Goal: Transaction & Acquisition: Subscribe to service/newsletter

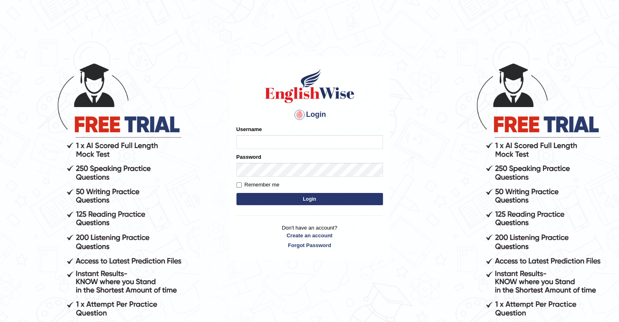
click at [271, 140] on input "Username" at bounding box center [310, 142] width 147 height 14
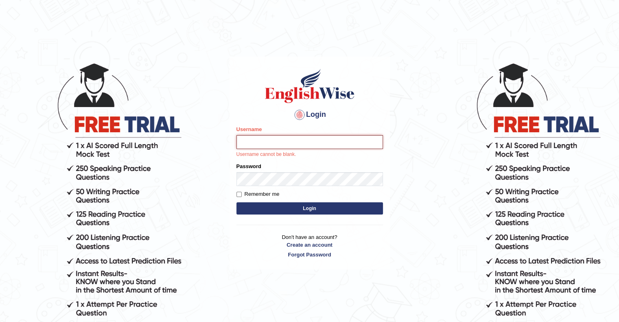
type input "upendrakumar"
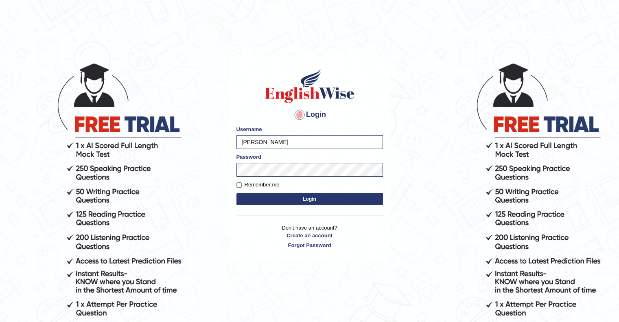
click at [301, 202] on button "Login" at bounding box center [310, 199] width 147 height 12
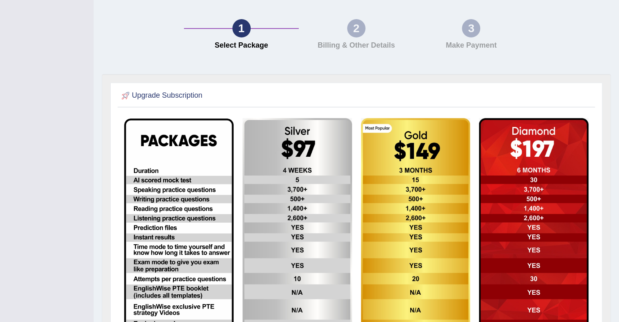
scroll to position [239, 0]
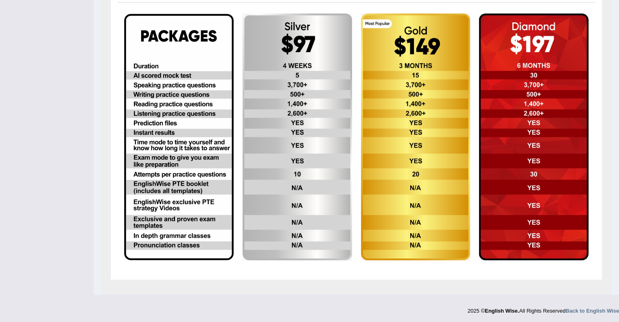
click at [174, 149] on img at bounding box center [179, 137] width 110 height 246
click at [410, 118] on img at bounding box center [416, 136] width 110 height 247
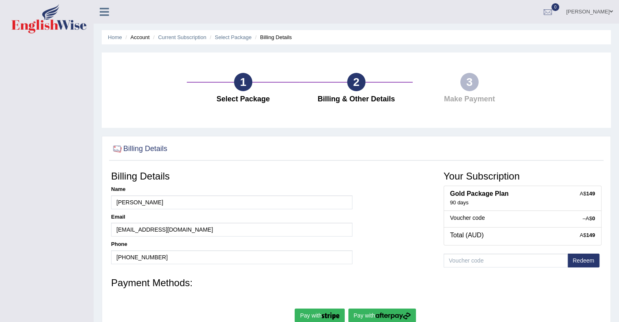
click at [410, 118] on div "1 Select Package 2 Billing & Other Details 3 Make Payment" at bounding box center [356, 90] width 509 height 75
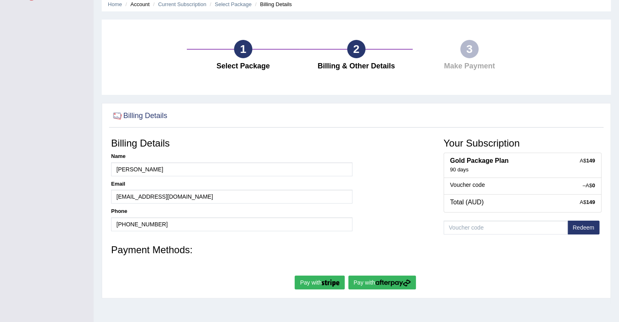
scroll to position [33, 0]
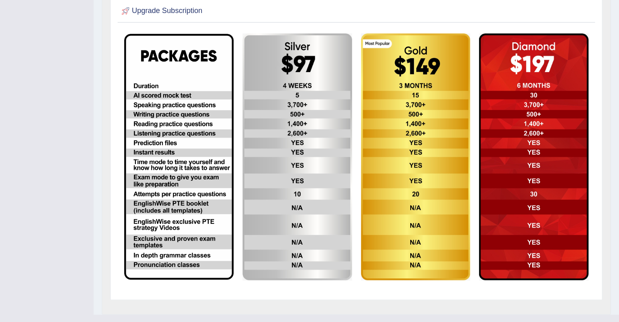
scroll to position [167, 0]
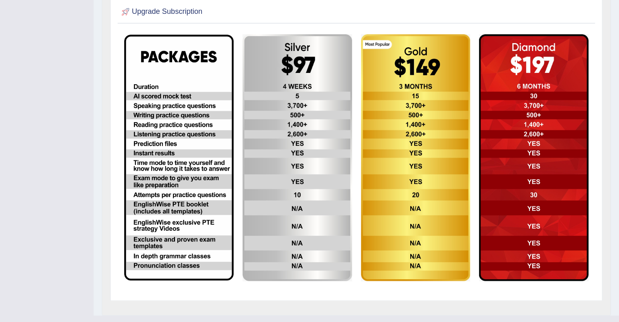
drag, startPoint x: 426, startPoint y: 244, endPoint x: 419, endPoint y: 258, distance: 15.5
click at [426, 244] on img at bounding box center [416, 157] width 110 height 247
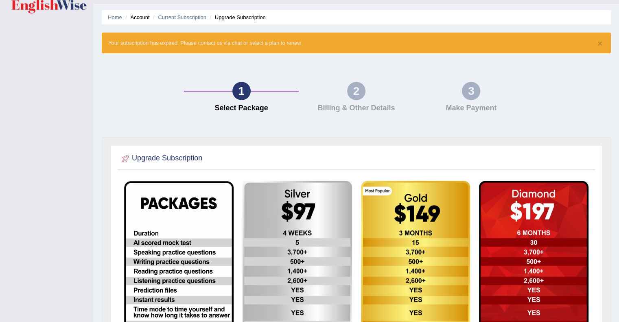
scroll to position [18, 0]
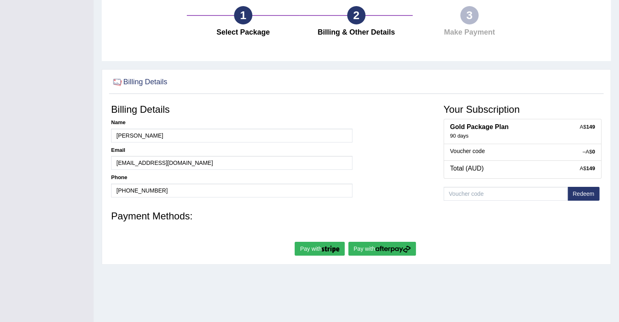
scroll to position [105, 0]
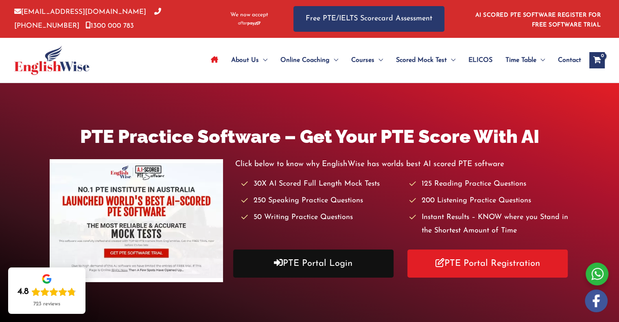
click at [311, 266] on link "PTE Portal Login" at bounding box center [313, 264] width 160 height 28
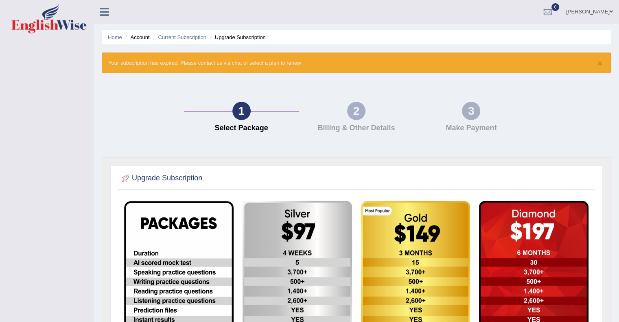
click at [311, 266] on img at bounding box center [298, 324] width 110 height 247
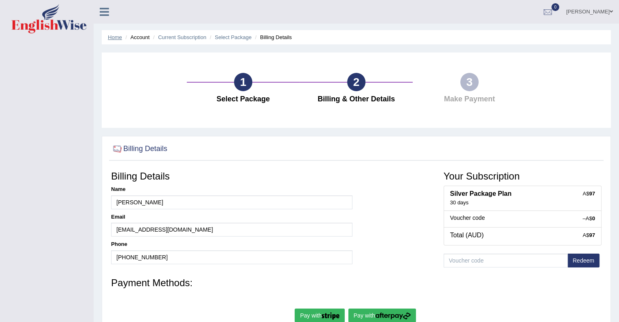
click at [118, 37] on link "Home" at bounding box center [115, 37] width 14 height 6
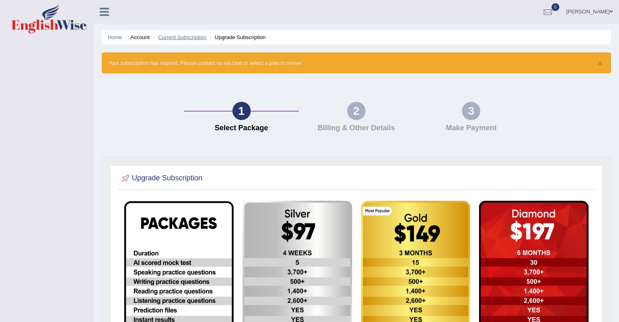
click at [192, 40] on link "Current Subscription" at bounding box center [182, 37] width 48 height 6
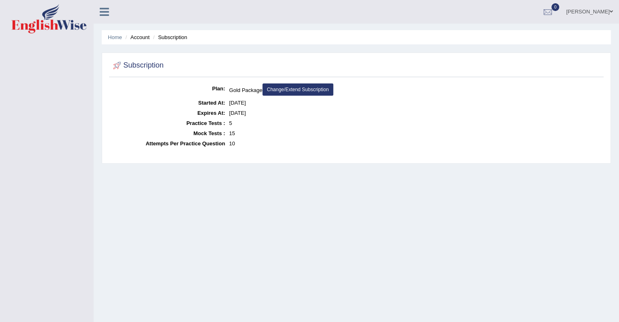
click at [296, 89] on link "Change/Extend Subscription" at bounding box center [298, 89] width 71 height 12
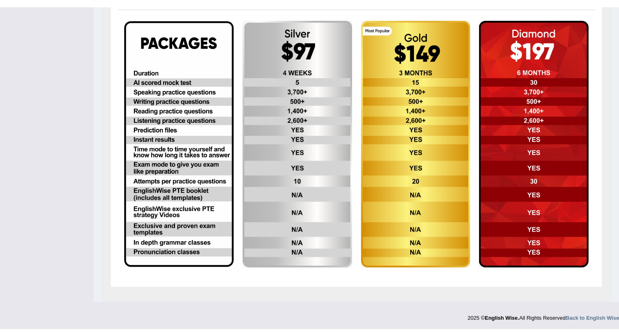
scroll to position [173, 0]
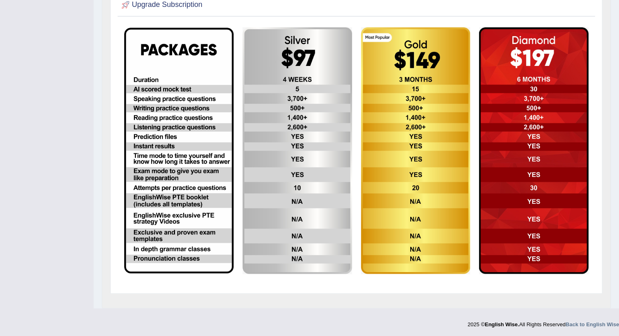
click at [404, 132] on img at bounding box center [416, 150] width 110 height 247
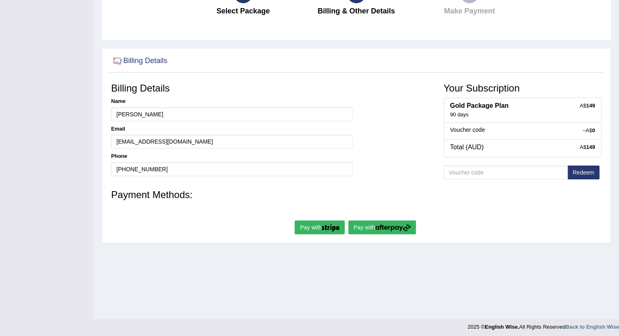
scroll to position [91, 0]
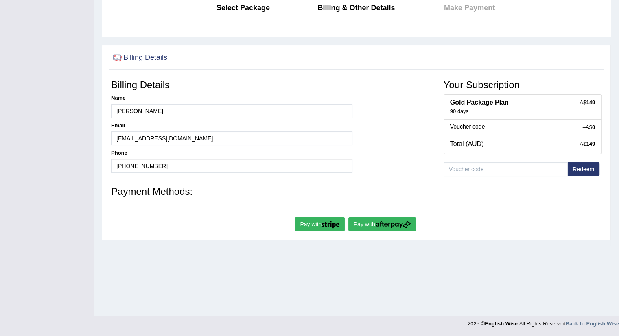
click at [380, 225] on img "submit" at bounding box center [392, 224] width 35 height 7
click at [454, 187] on h3 "Payment Methods:" at bounding box center [356, 192] width 491 height 11
click at [329, 227] on img "submit" at bounding box center [331, 225] width 18 height 7
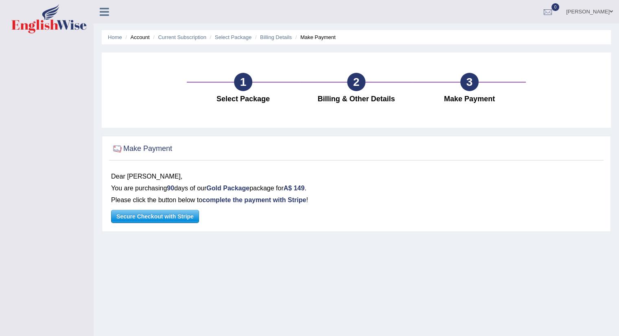
click at [101, 12] on icon at bounding box center [104, 12] width 9 height 11
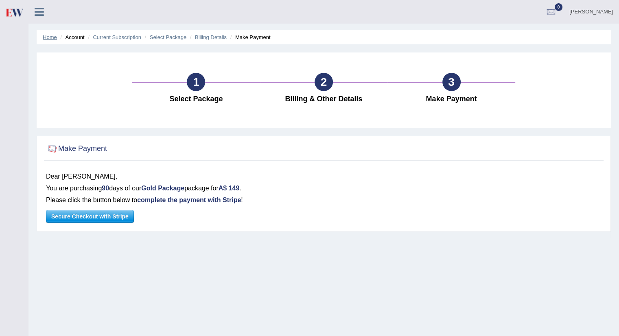
click at [48, 37] on link "Home" at bounding box center [50, 37] width 14 height 6
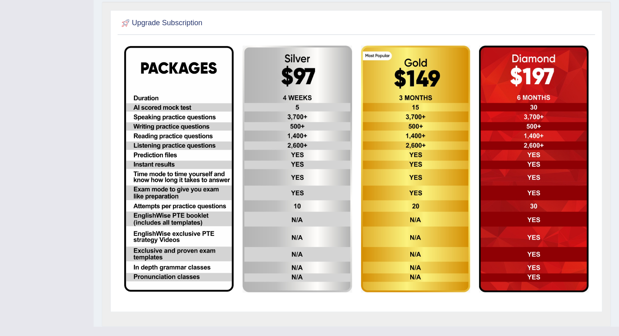
scroll to position [167, 0]
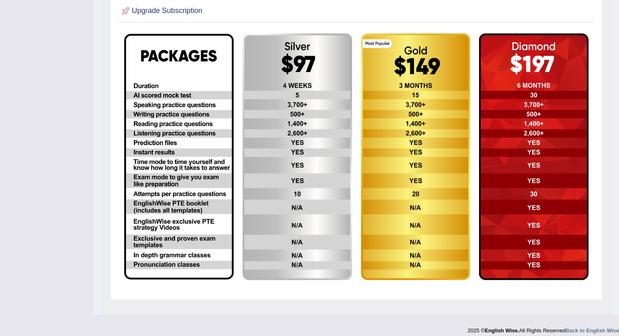
click at [244, 15] on div at bounding box center [357, 11] width 474 height 17
click at [407, 119] on img at bounding box center [416, 156] width 110 height 247
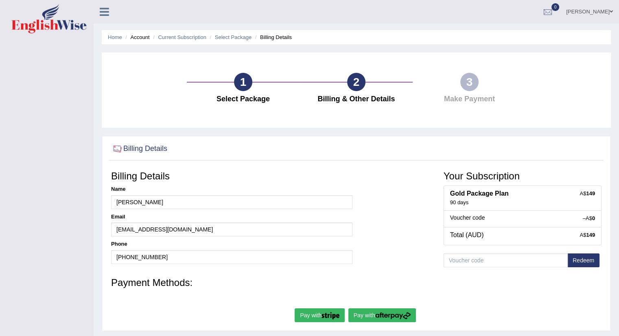
click at [115, 40] on li "Home" at bounding box center [115, 37] width 14 height 8
click at [115, 38] on link "Home" at bounding box center [115, 37] width 14 height 6
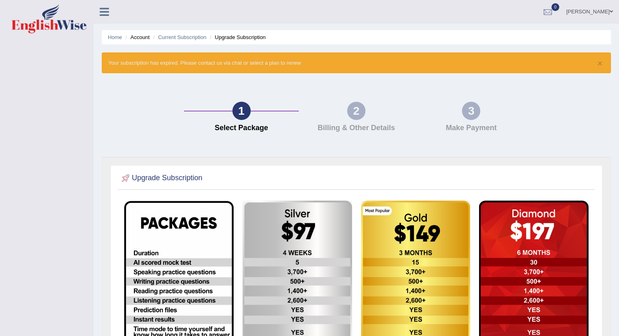
click at [408, 228] on img at bounding box center [416, 324] width 110 height 247
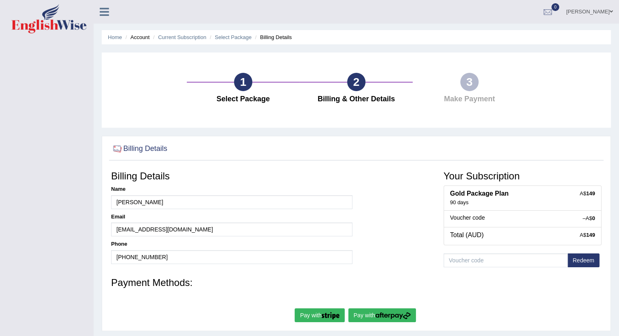
click at [611, 13] on span at bounding box center [611, 11] width 3 height 5
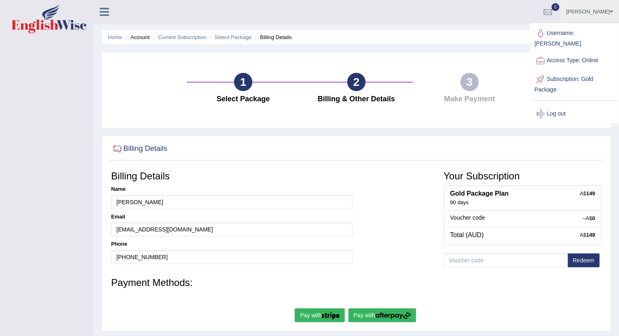
click at [360, 20] on ul "Upendra Kumar Toggle navigation Username: Upendrakumar Access Type: Online Subs…" at bounding box center [435, 11] width 368 height 23
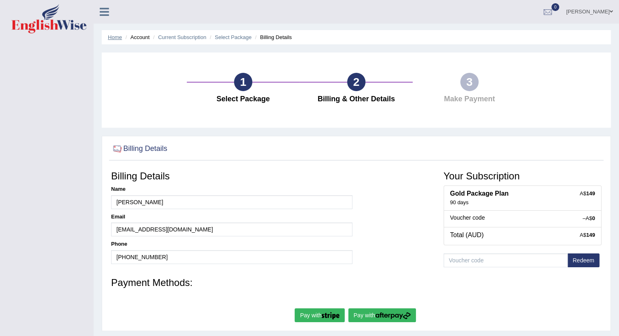
click at [115, 39] on link "Home" at bounding box center [115, 37] width 14 height 6
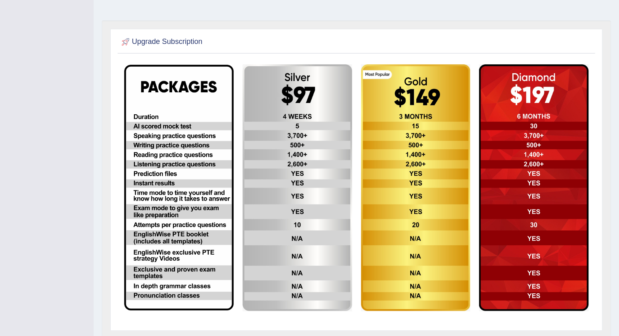
scroll to position [137, 0]
click at [417, 144] on img at bounding box center [416, 187] width 110 height 247
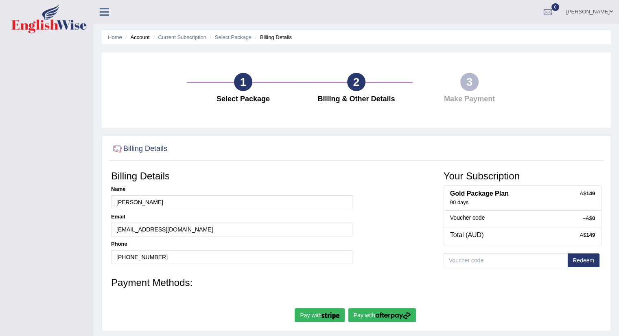
click at [370, 316] on button "Pay with" at bounding box center [383, 316] width 68 height 14
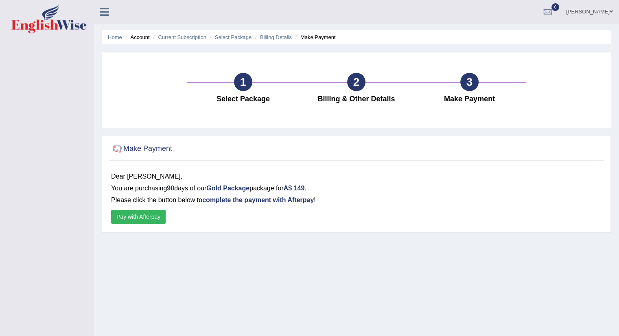
click at [147, 217] on button "Pay with Afterpay" at bounding box center [138, 217] width 55 height 14
